Goal: Find specific page/section: Find specific page/section

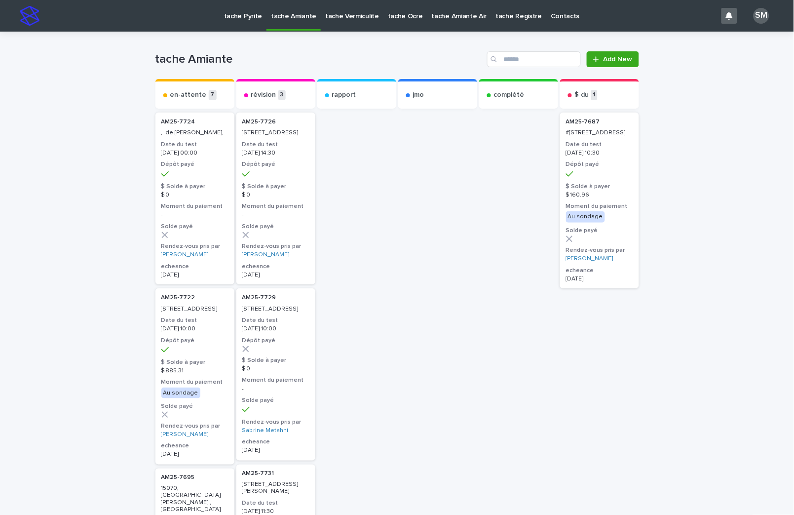
click at [231, 16] on p "tache Pyrite" at bounding box center [243, 10] width 38 height 21
